Goal: Transaction & Acquisition: Download file/media

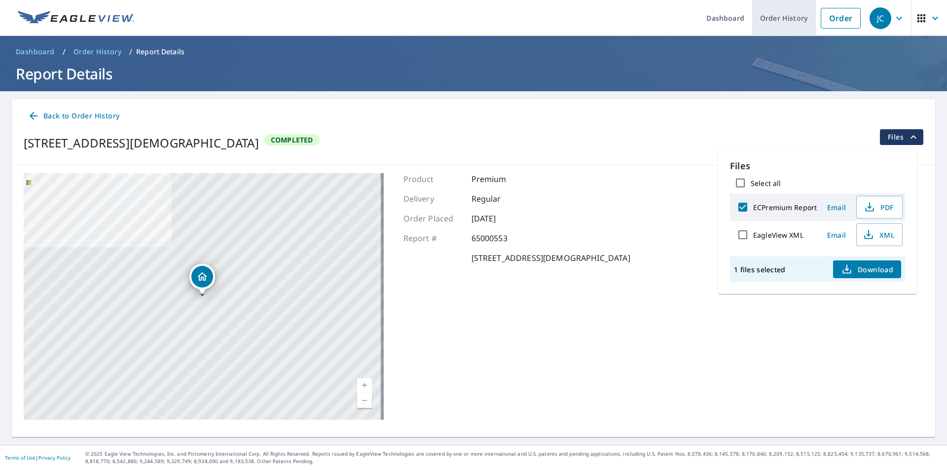
click at [771, 21] on link "Order History" at bounding box center [784, 18] width 64 height 36
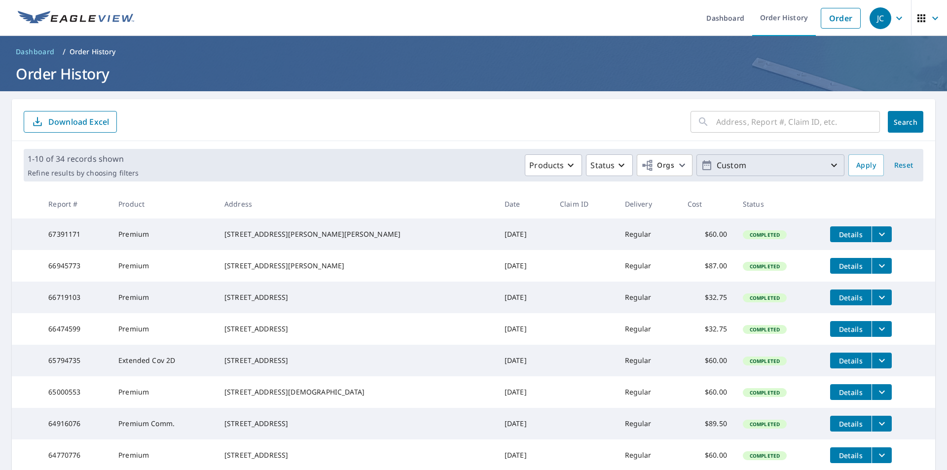
click at [828, 165] on icon "button" at bounding box center [834, 165] width 12 height 12
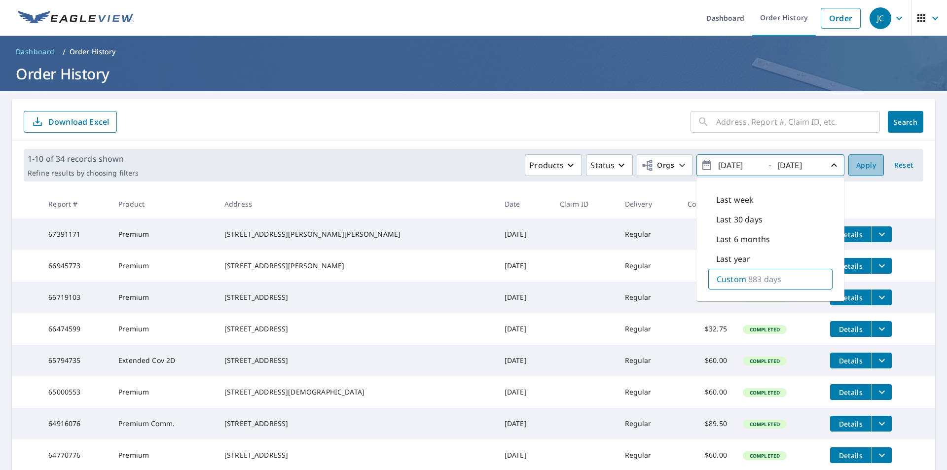
click at [869, 165] on button "Apply" at bounding box center [866, 165] width 36 height 22
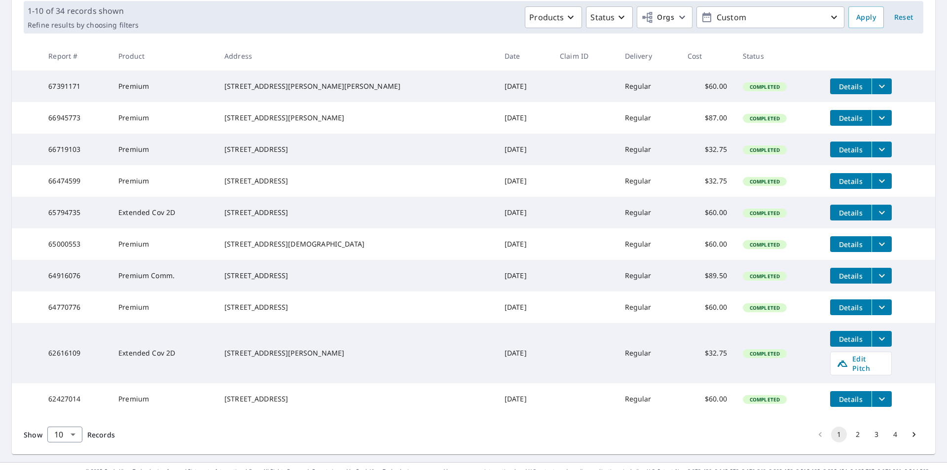
scroll to position [194, 0]
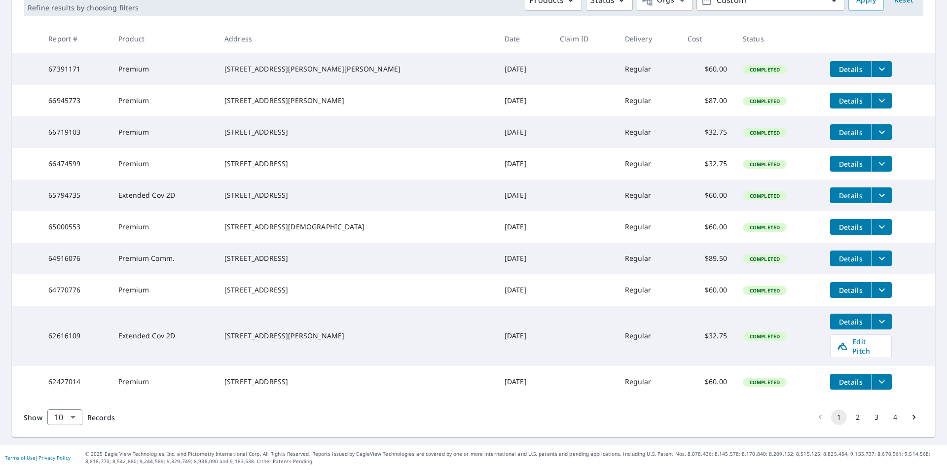
click at [869, 416] on button "3" at bounding box center [877, 417] width 16 height 16
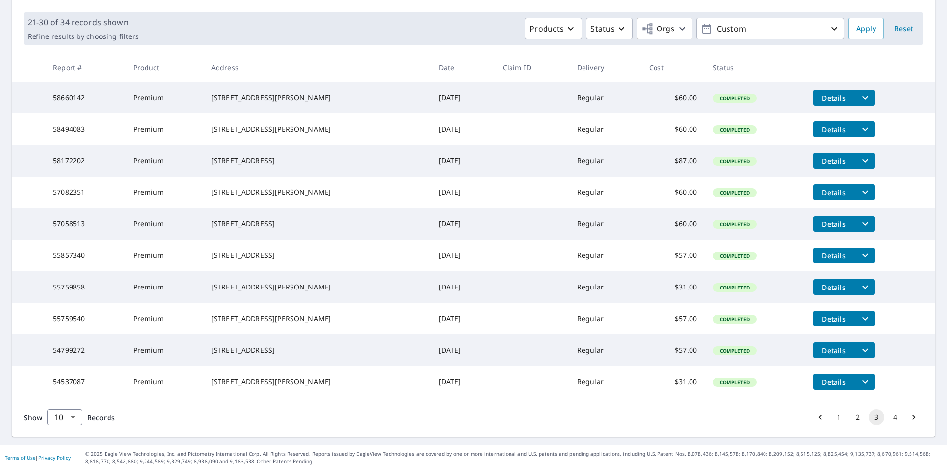
scroll to position [176, 0]
click at [889, 416] on button "4" at bounding box center [895, 417] width 16 height 16
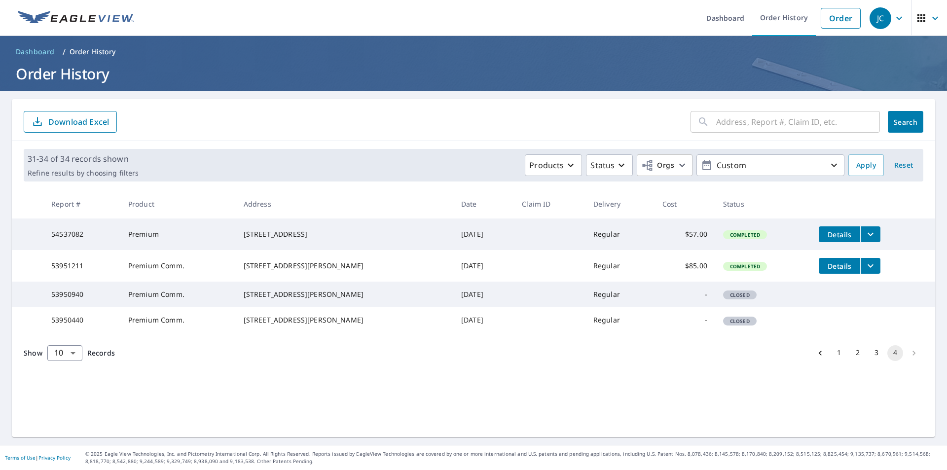
click at [835, 270] on span "Details" at bounding box center [840, 265] width 30 height 9
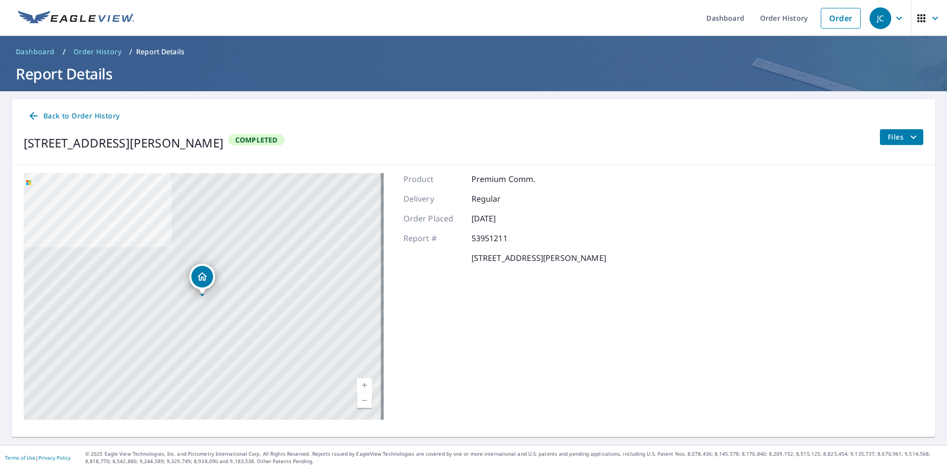
click at [895, 138] on span "Files" at bounding box center [904, 137] width 32 height 12
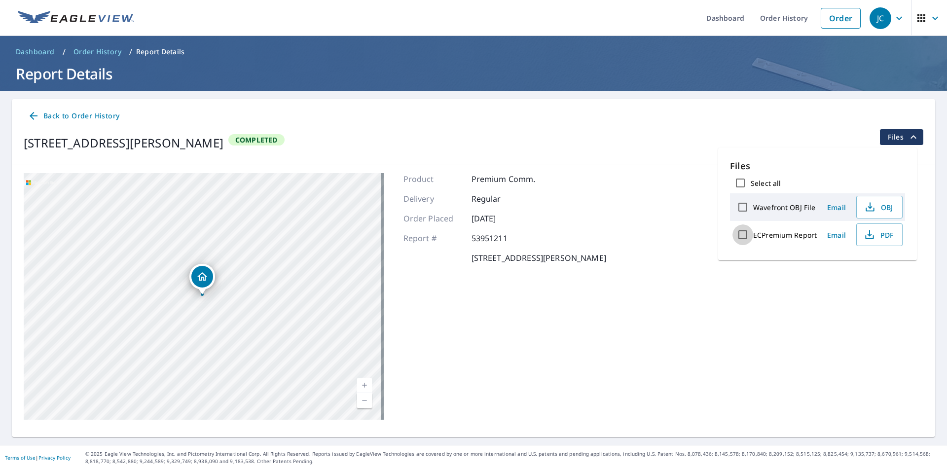
click at [742, 235] on input "ECPremium Report" at bounding box center [743, 234] width 21 height 21
checkbox input "true"
click at [894, 267] on button "Download" at bounding box center [867, 269] width 68 height 18
